Goal: Task Accomplishment & Management: Manage account settings

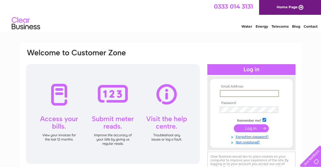
click at [229, 92] on input "text" at bounding box center [249, 93] width 59 height 7
type input "[EMAIL_ADDRESS][DOMAIN_NAME]"
click at [252, 127] on input "submit" at bounding box center [251, 128] width 35 height 8
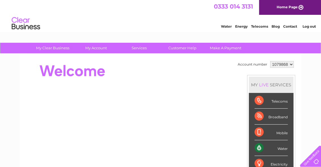
click at [257, 146] on div "Water" at bounding box center [270, 148] width 33 height 16
click at [258, 148] on div "Water" at bounding box center [270, 148] width 33 height 16
drag, startPoint x: 258, startPoint y: 146, endPoint x: 278, endPoint y: 147, distance: 19.9
drag, startPoint x: 278, startPoint y: 147, endPoint x: 283, endPoint y: 149, distance: 5.9
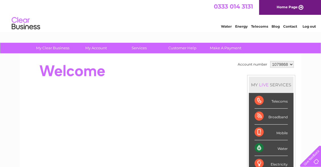
click at [283, 149] on div "Water" at bounding box center [270, 148] width 33 height 16
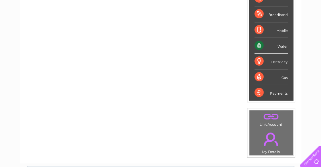
scroll to position [104, 0]
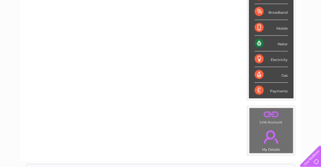
click at [259, 43] on div "Water" at bounding box center [270, 44] width 33 height 16
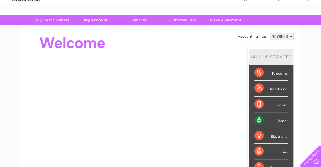
scroll to position [27, 0]
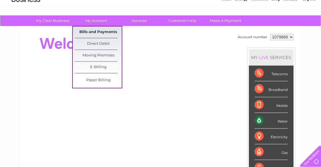
click at [90, 30] on link "Bills and Payments" at bounding box center [98, 31] width 47 height 11
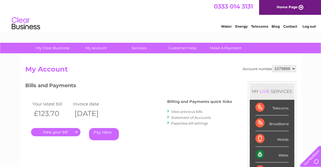
click at [57, 130] on link "." at bounding box center [55, 132] width 49 height 8
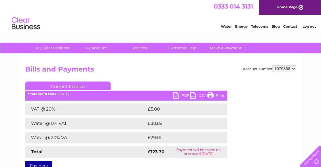
click at [176, 95] on link "PDF" at bounding box center [181, 96] width 17 height 8
